Goal: Task Accomplishment & Management: Manage account settings

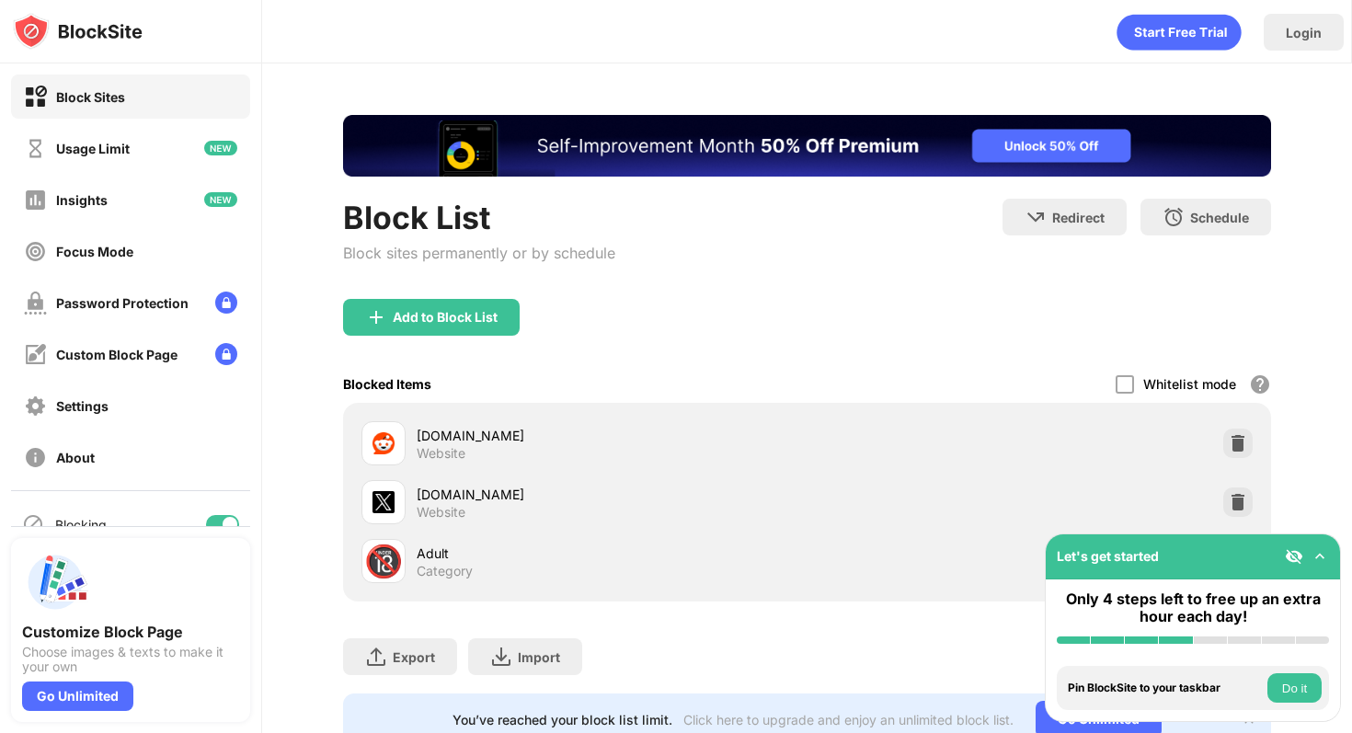
click at [1300, 691] on button "Do it" at bounding box center [1294, 687] width 54 height 29
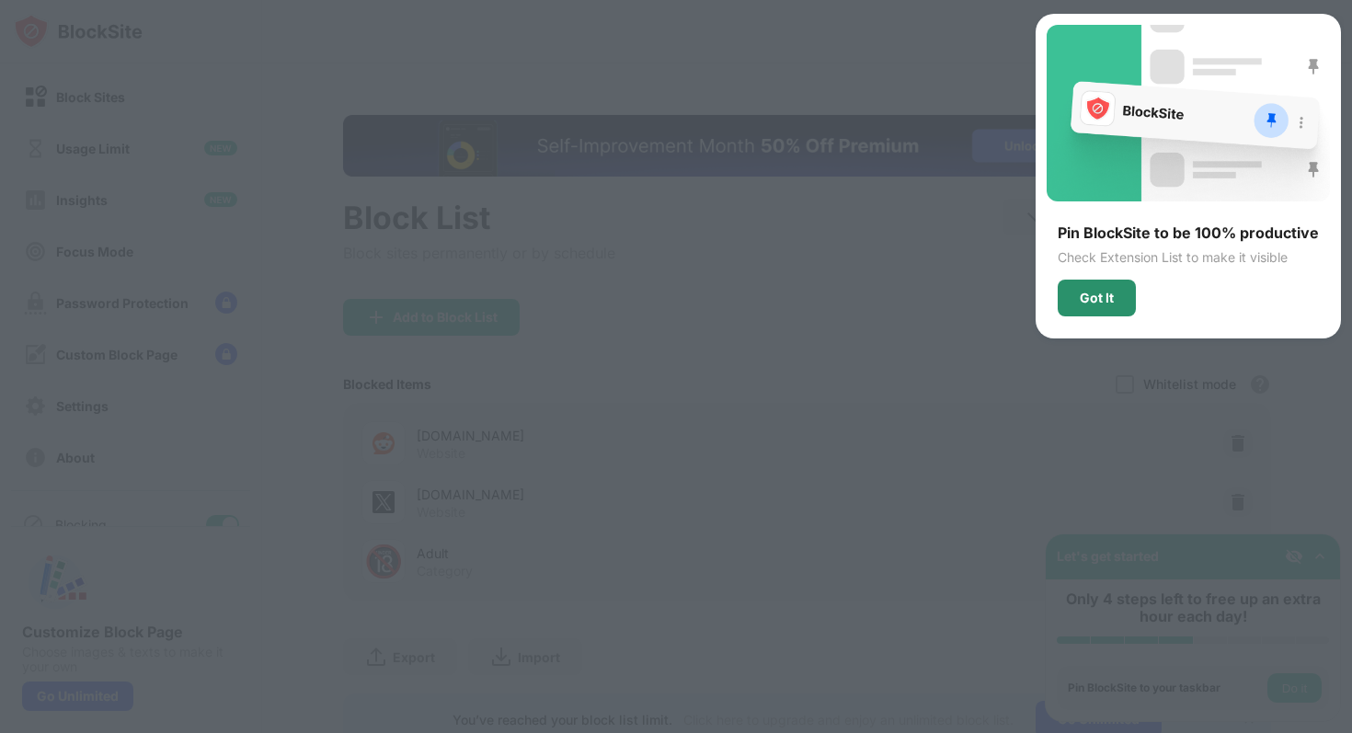
click at [1102, 285] on div "Got It" at bounding box center [1097, 298] width 78 height 37
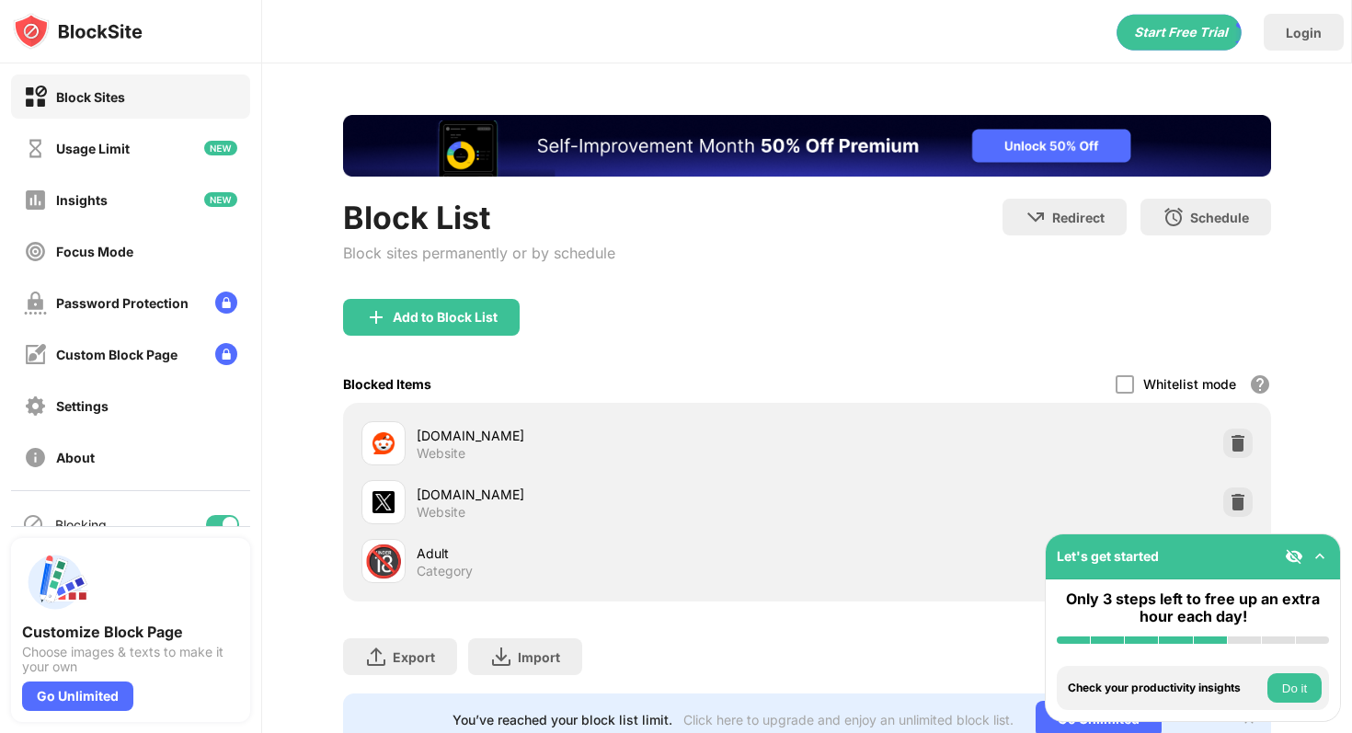
click at [1320, 558] on img at bounding box center [1320, 556] width 18 height 18
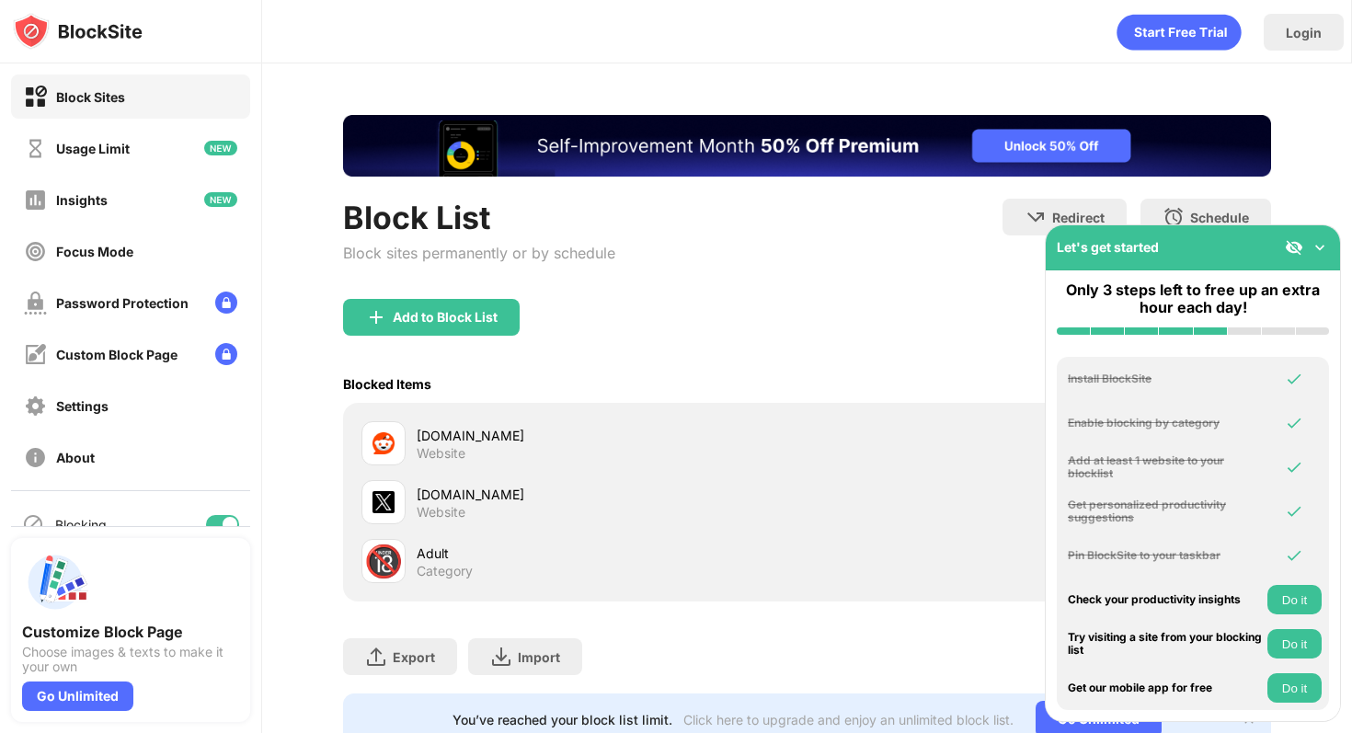
click at [1318, 243] on img at bounding box center [1320, 247] width 18 height 18
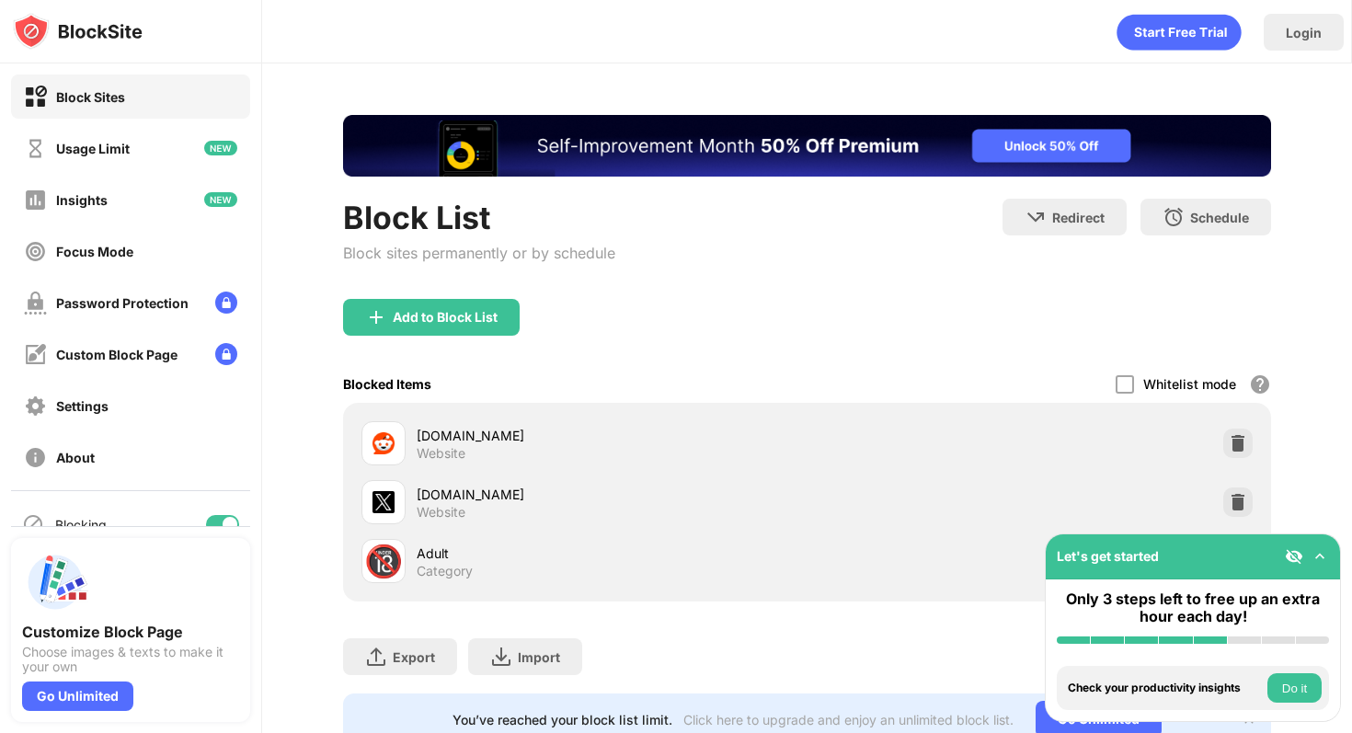
scroll to position [63, 0]
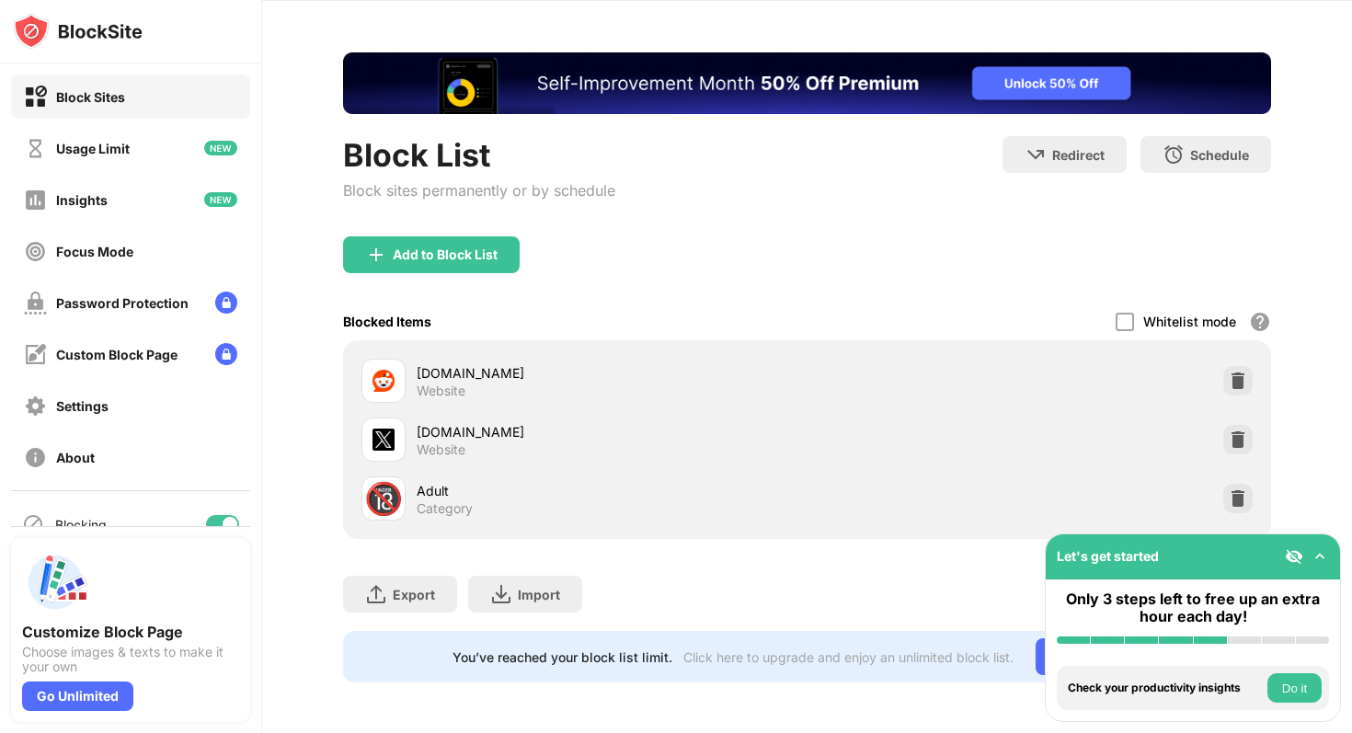
click at [1245, 513] on div "🔞 Adult Category" at bounding box center [807, 498] width 906 height 59
click at [1237, 489] on img at bounding box center [1238, 498] width 18 height 18
